Goal: Book appointment/travel/reservation

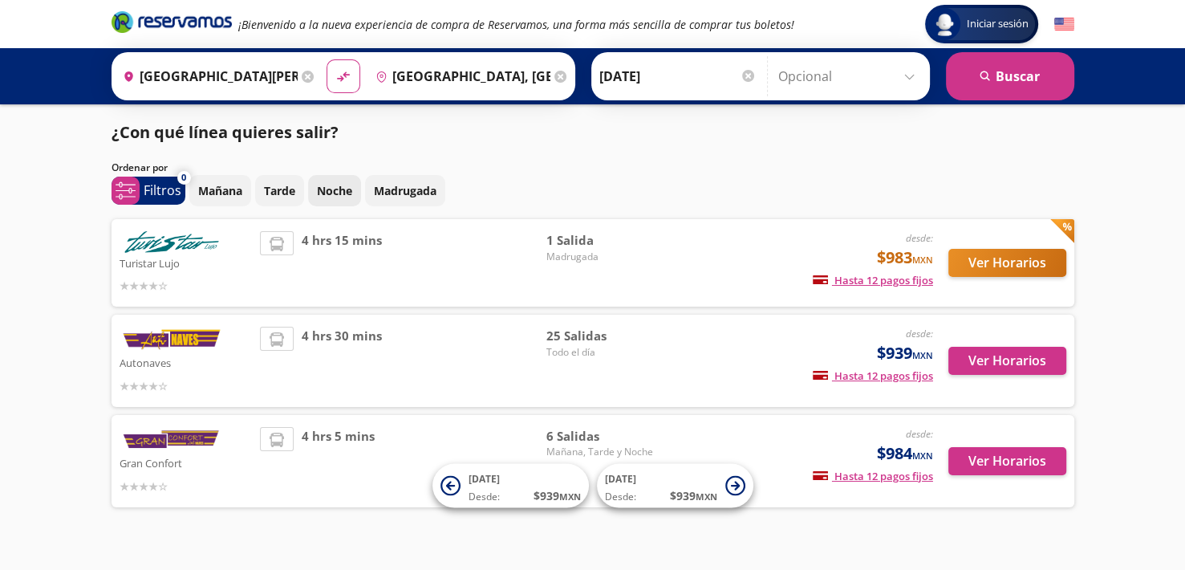
click at [320, 187] on p "Noche" at bounding box center [334, 190] width 35 height 17
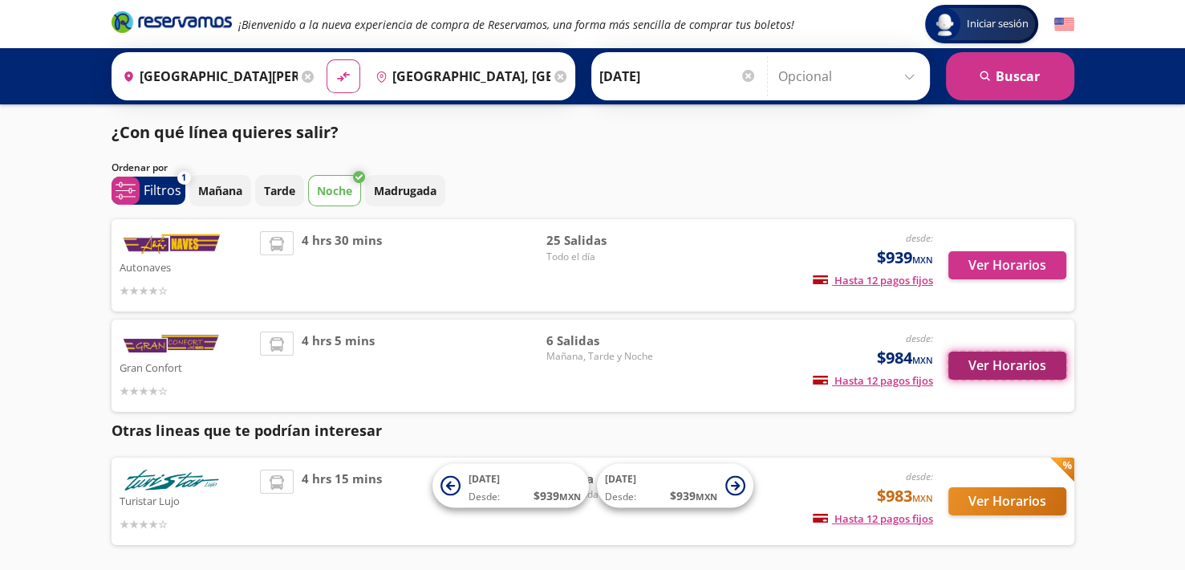
click at [1024, 355] on button "Ver Horarios" at bounding box center [1007, 365] width 118 height 28
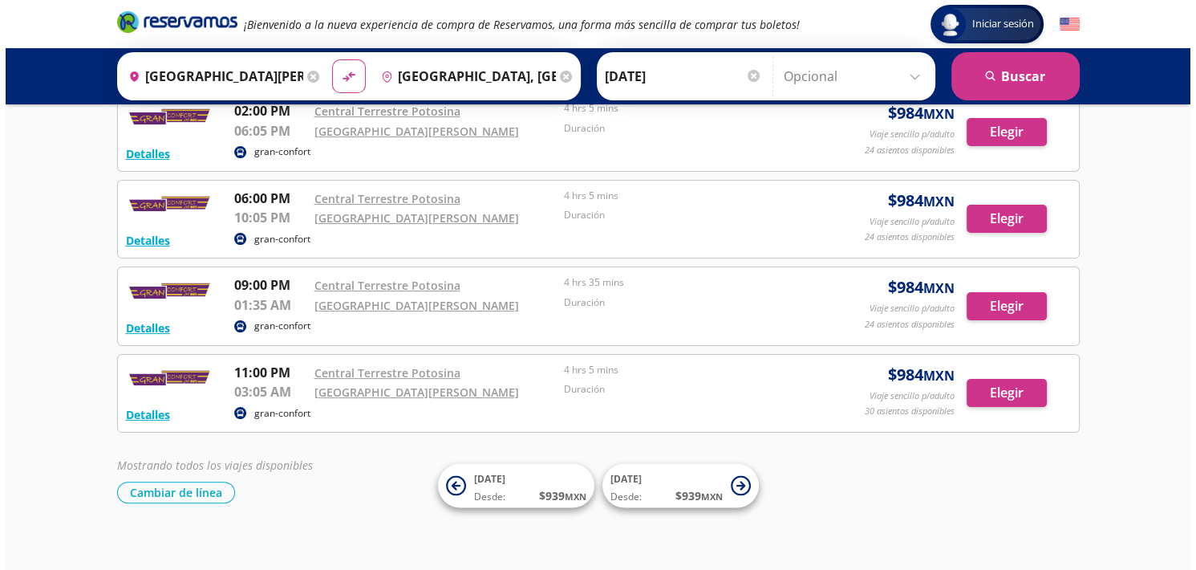
scroll to position [285, 0]
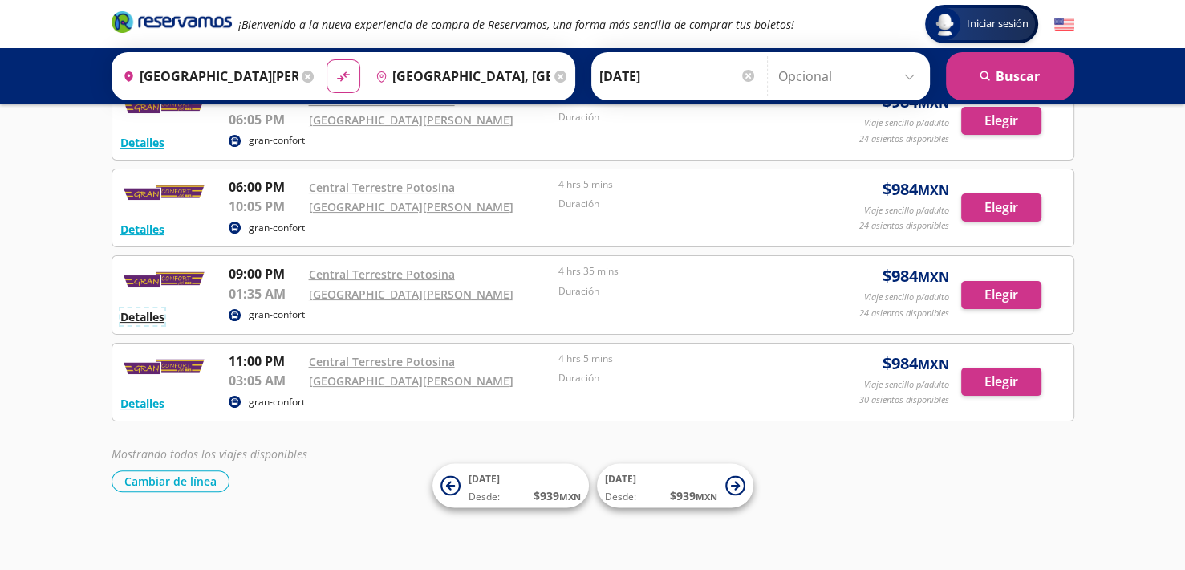
click at [151, 308] on button "Detalles" at bounding box center [142, 316] width 44 height 17
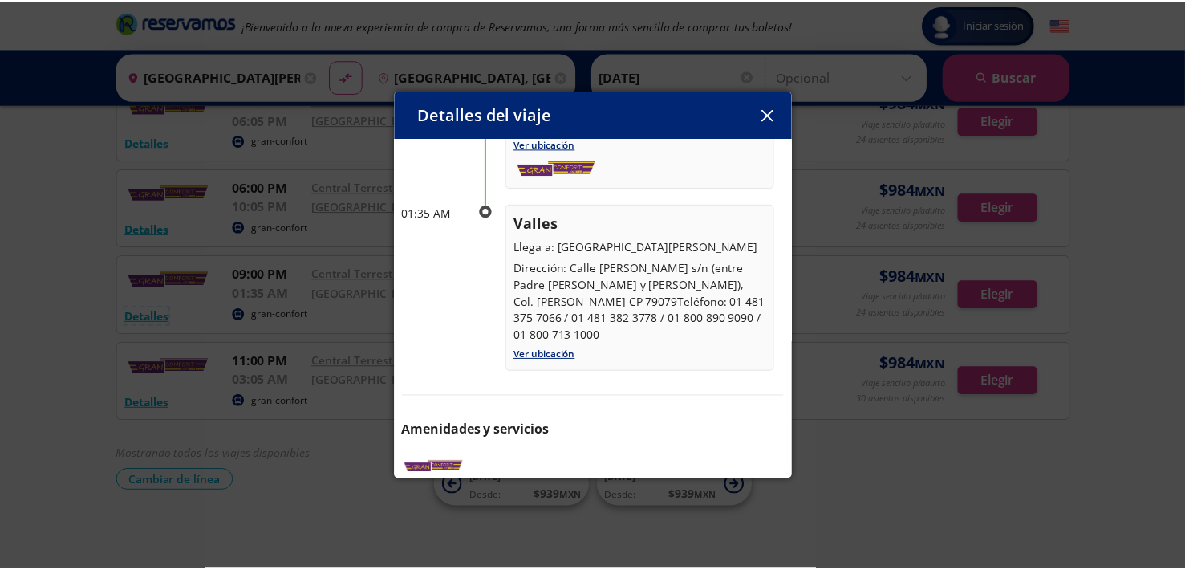
scroll to position [209, 0]
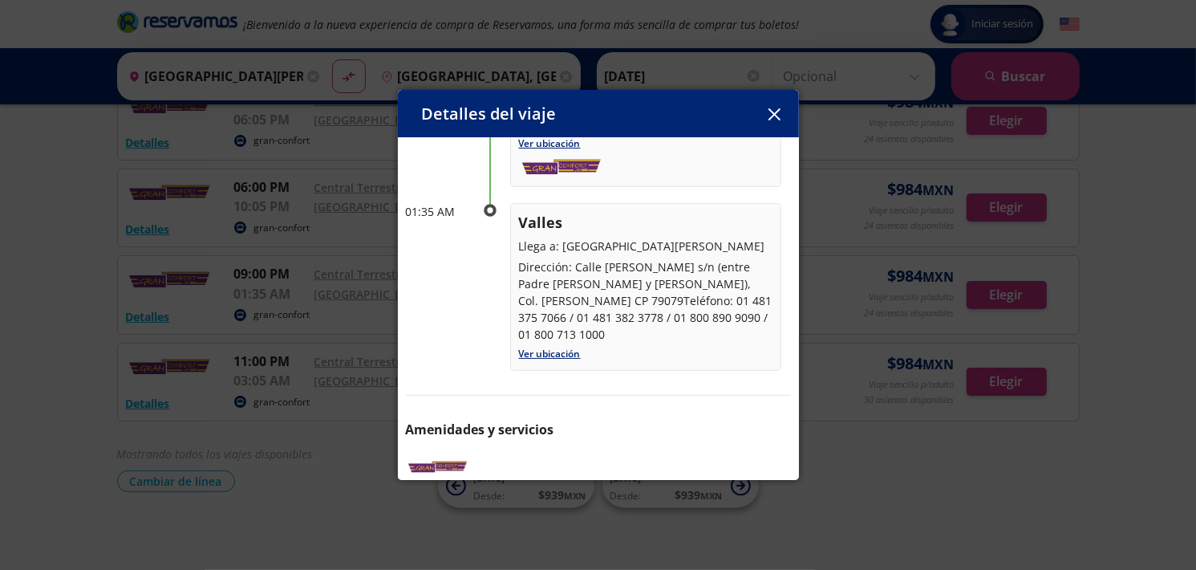
click at [777, 113] on icon "button" at bounding box center [775, 114] width 12 height 12
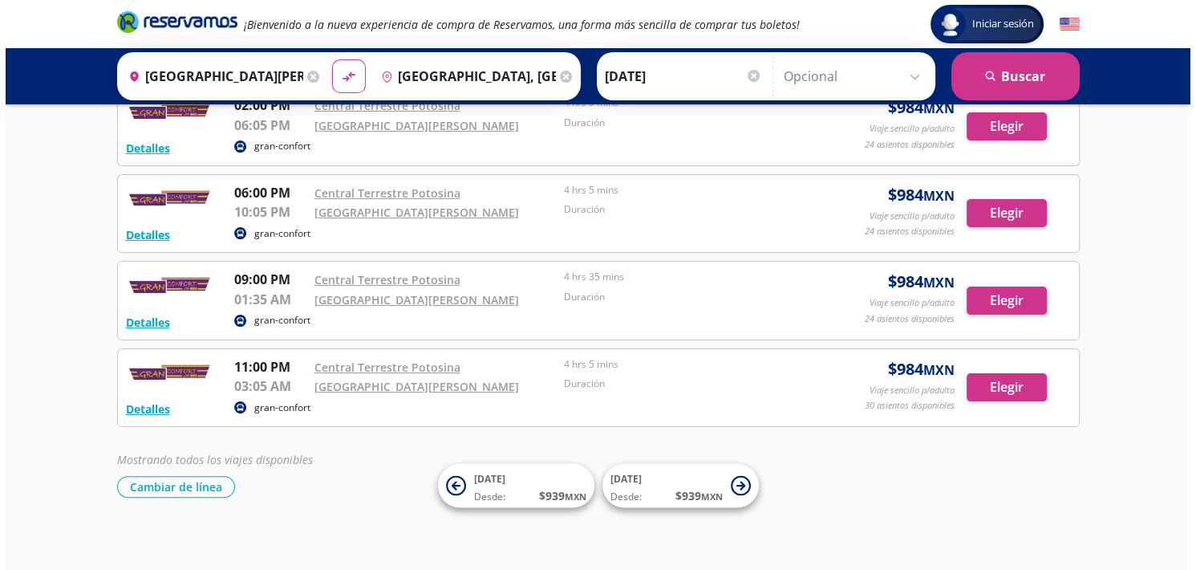
scroll to position [285, 0]
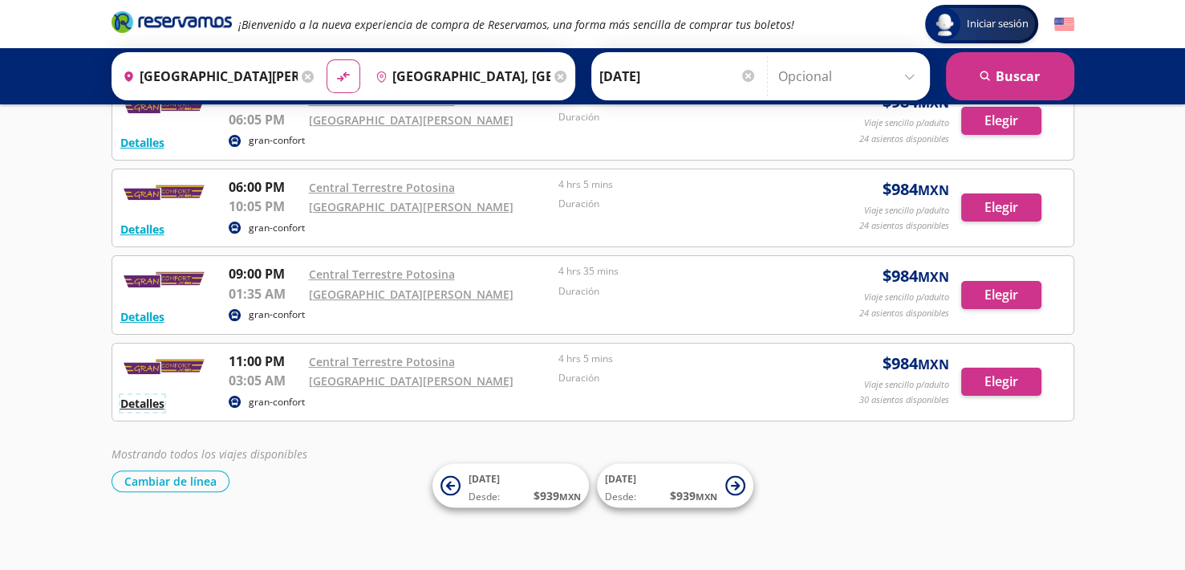
click at [159, 398] on button "Detalles" at bounding box center [142, 403] width 44 height 17
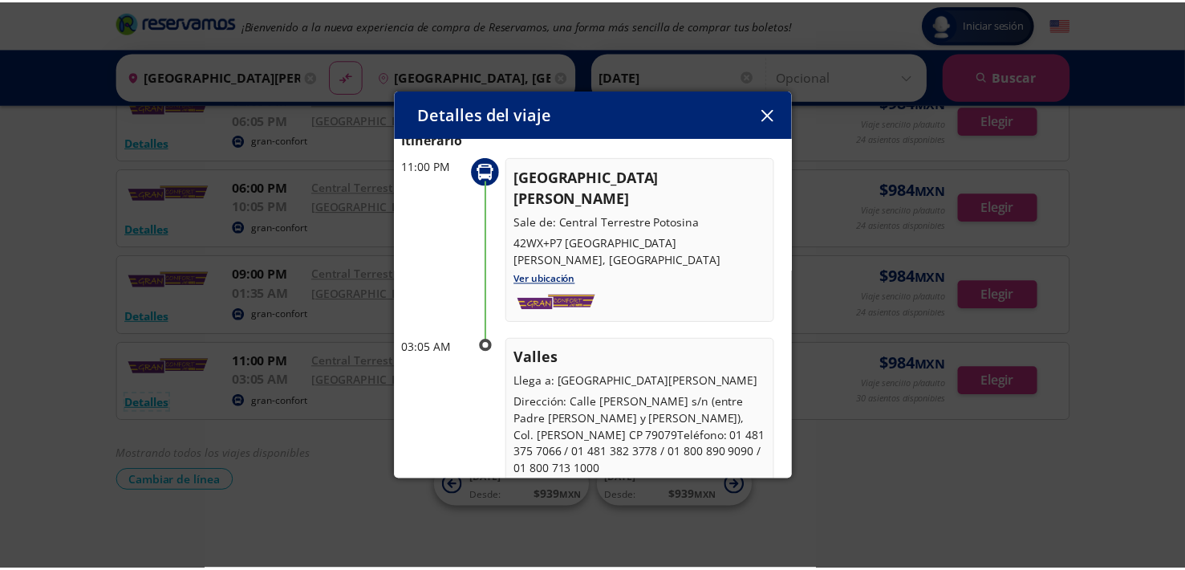
scroll to position [80, 0]
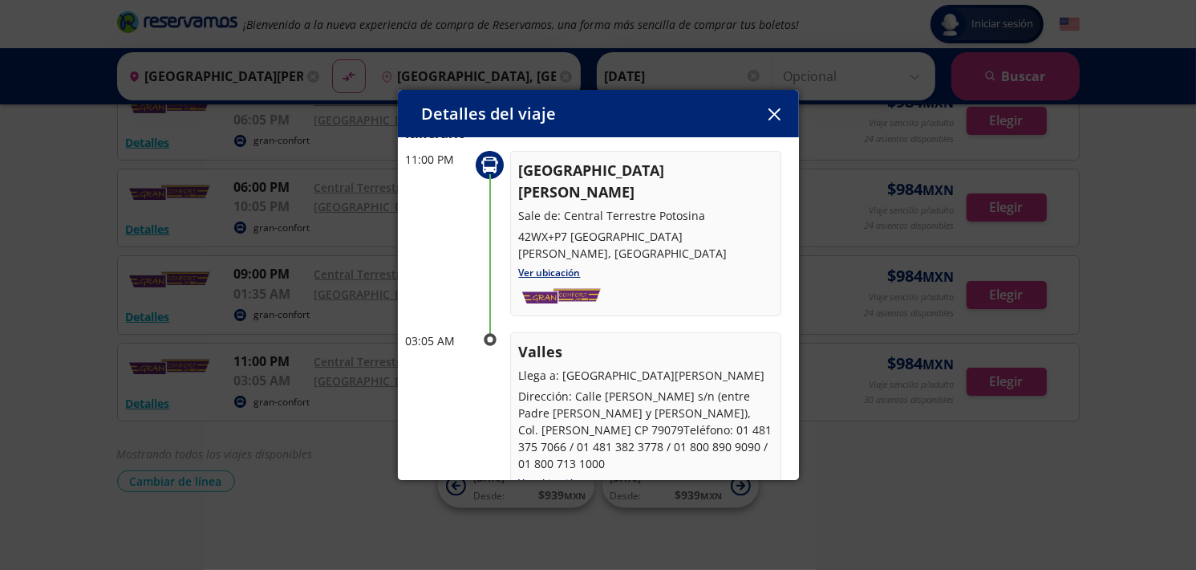
click at [773, 113] on icon "button" at bounding box center [775, 114] width 12 height 12
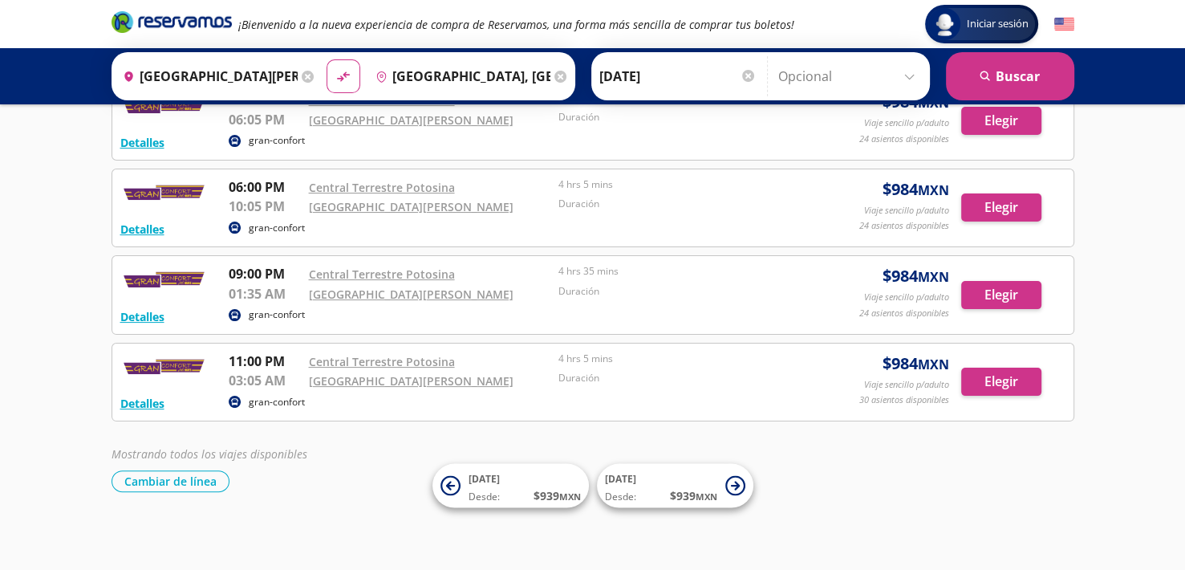
click at [1076, 270] on div "0 system-uicons:filtering Filtros chevron Tarde Noche Madrugada Seleccionar hor…" at bounding box center [592, 164] width 979 height 656
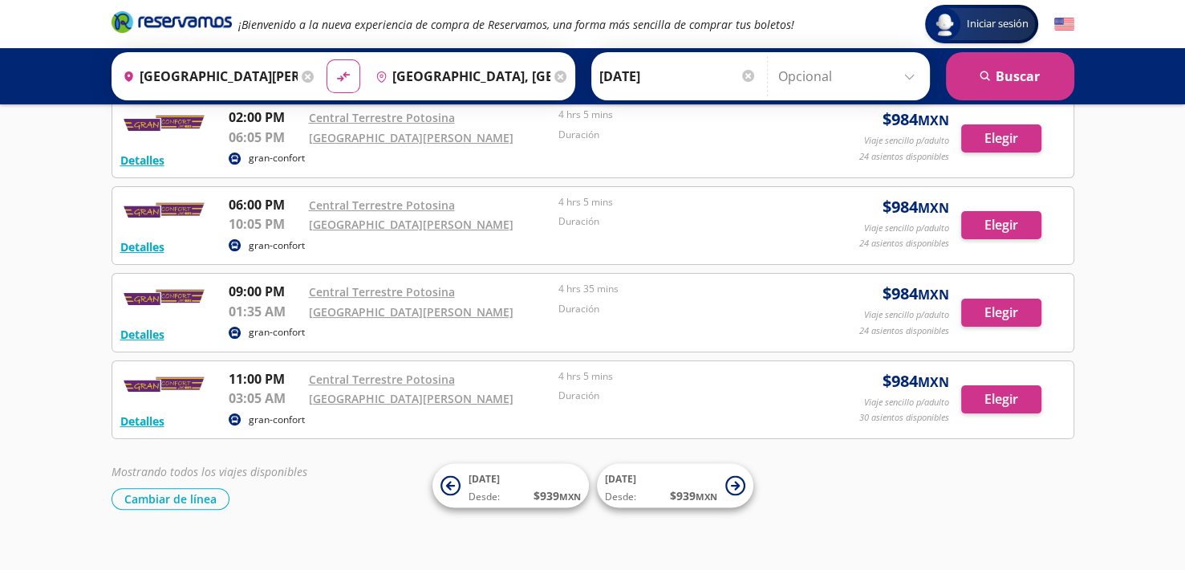
scroll to position [285, 0]
